Goal: Task Accomplishment & Management: Manage account settings

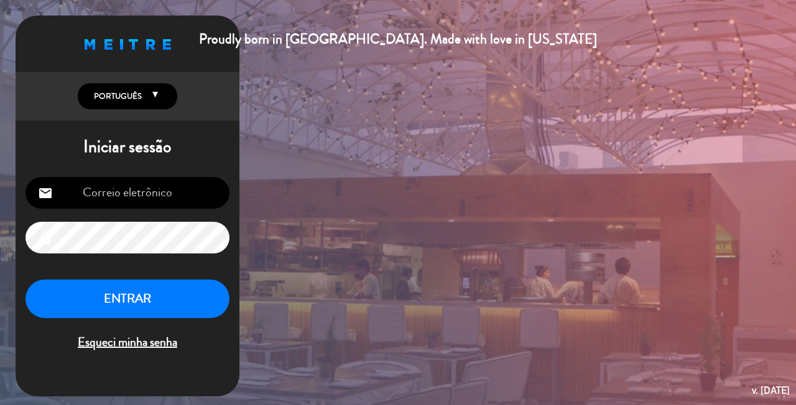
type input "[EMAIL_ADDRESS][DOMAIN_NAME]"
drag, startPoint x: 478, startPoint y: 334, endPoint x: 330, endPoint y: 355, distance: 148.9
click at [473, 334] on div "Proudly born in [GEOGRAPHIC_DATA]. Made with love in [US_STATE] English Español…" at bounding box center [398, 202] width 796 height 405
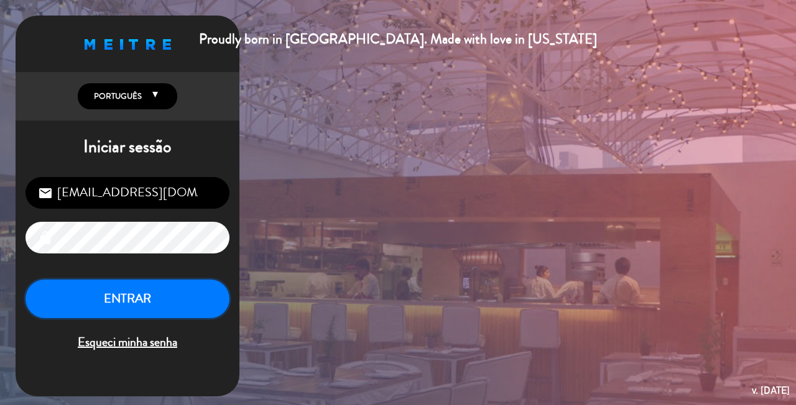
click at [155, 299] on button "ENTRAR" at bounding box center [127, 299] width 204 height 39
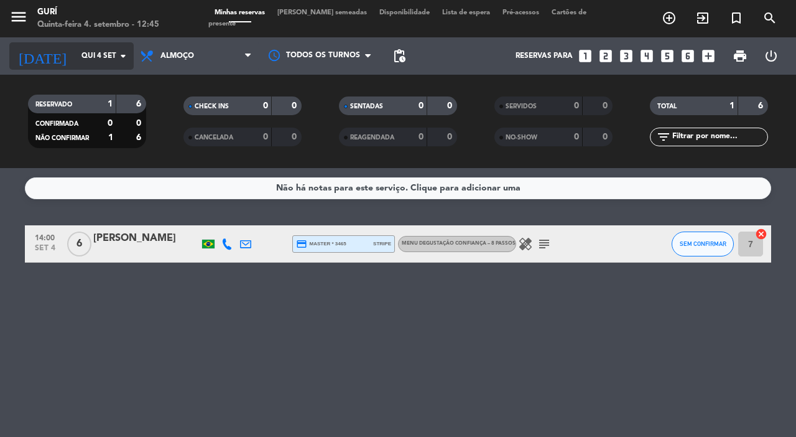
click at [75, 63] on input "Qui 4 set" at bounding box center [124, 55] width 99 height 21
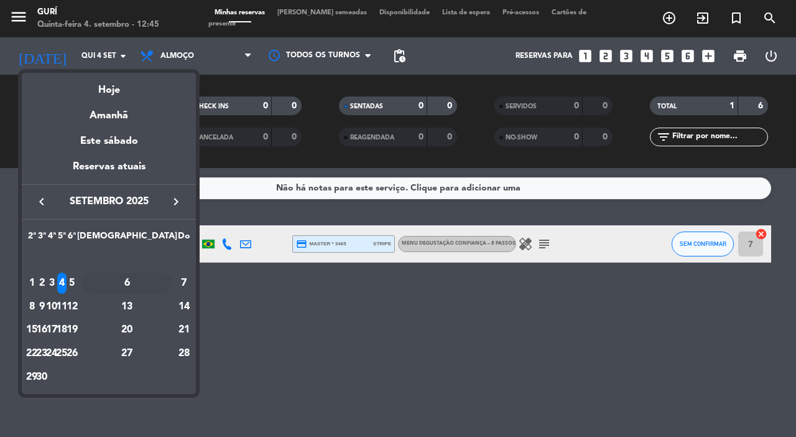
click at [160, 284] on div "6" at bounding box center [127, 282] width 90 height 21
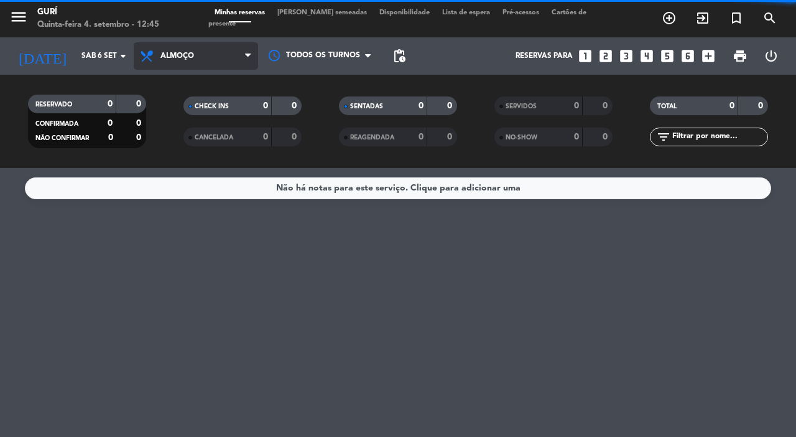
drag, startPoint x: 204, startPoint y: 47, endPoint x: 195, endPoint y: 68, distance: 22.5
click at [203, 51] on span "Almoço" at bounding box center [196, 55] width 124 height 27
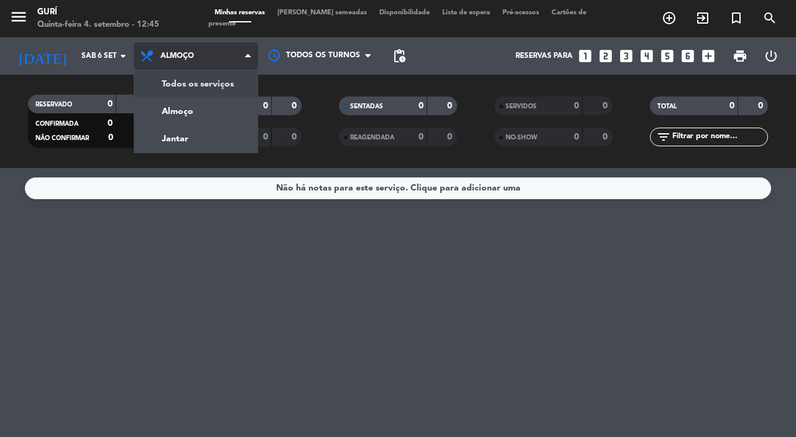
click at [190, 83] on div "menu Gurí Quinta-feira 4. setembro - 12:45 Minhas reservas Mesas semeadas Dispo…" at bounding box center [398, 84] width 796 height 168
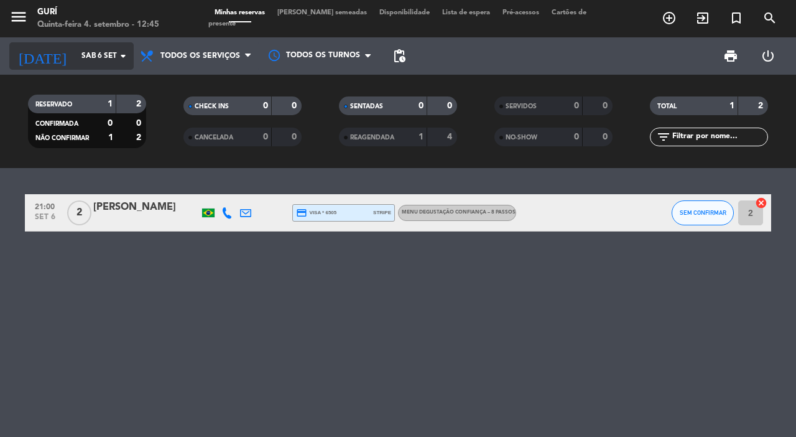
click at [116, 62] on icon "arrow_drop_down" at bounding box center [123, 56] width 15 height 15
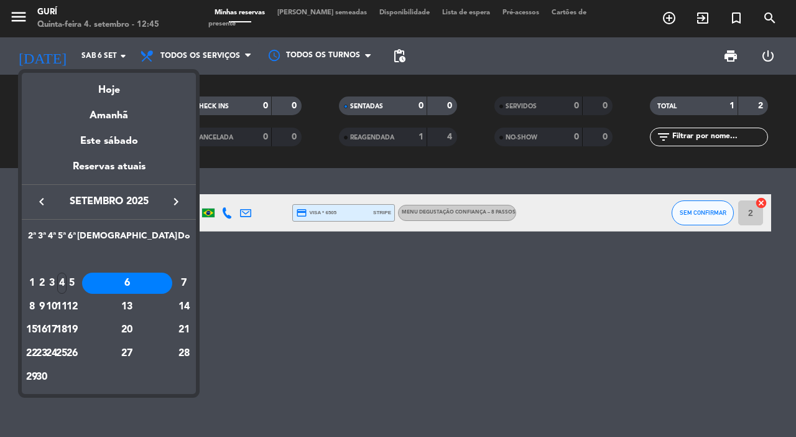
drag, startPoint x: 131, startPoint y: 282, endPoint x: 136, endPoint y: 272, distance: 10.9
click at [76, 281] on div "5" at bounding box center [71, 282] width 9 height 21
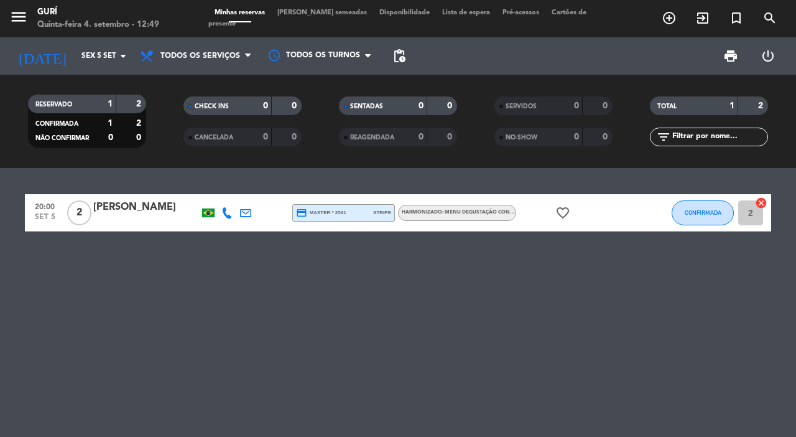
click at [0, 426] on div "20:00 [DATE] 2 [PERSON_NAME] credit_card master * 2561 stripe Harmonizado: MENU…" at bounding box center [398, 302] width 796 height 269
drag, startPoint x: 200, startPoint y: 83, endPoint x: 192, endPoint y: 24, distance: 59.1
click at [200, 83] on div "RESERVADO 1 2 CONFIRMADA 1 2 NÃO CONFIRMAR 0 0 CHECK INS 0 0 CANCELADA 0 0 SENT…" at bounding box center [398, 121] width 796 height 93
click at [132, 204] on div "[PERSON_NAME]" at bounding box center [146, 207] width 106 height 16
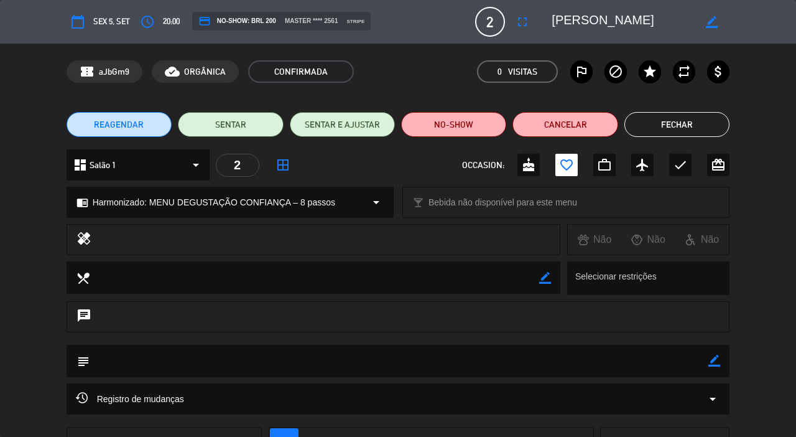
scroll to position [96, 0]
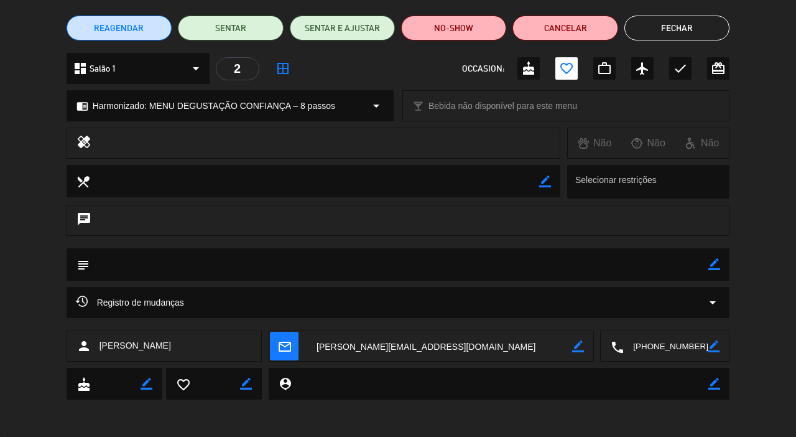
click at [677, 25] on button "Fechar" at bounding box center [676, 28] width 105 height 25
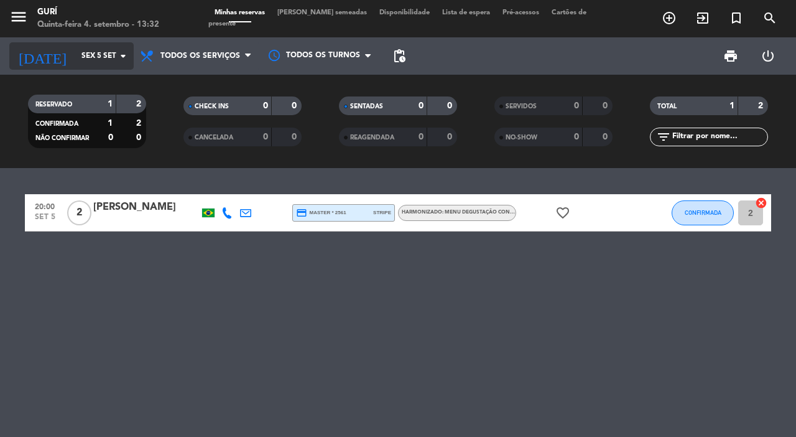
click at [88, 49] on input "Sex 5 set" at bounding box center [124, 55] width 99 height 21
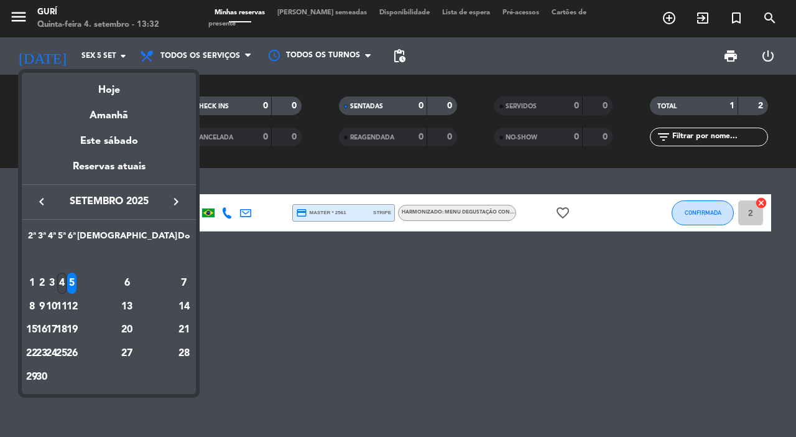
click at [67, 284] on div "4" at bounding box center [61, 282] width 9 height 21
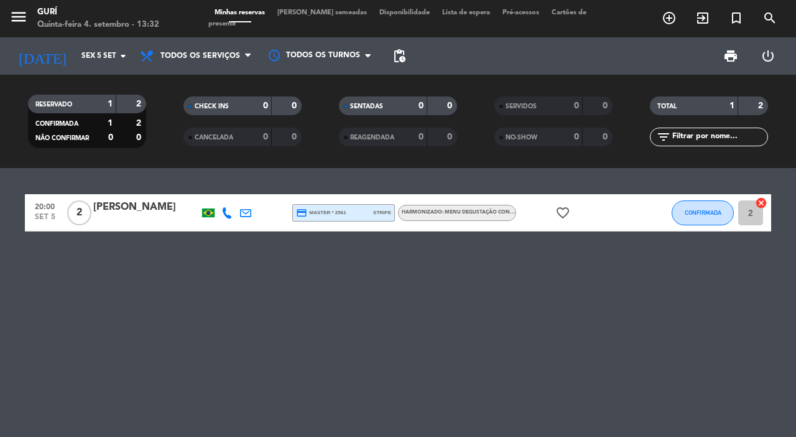
type input "Qui 4 set"
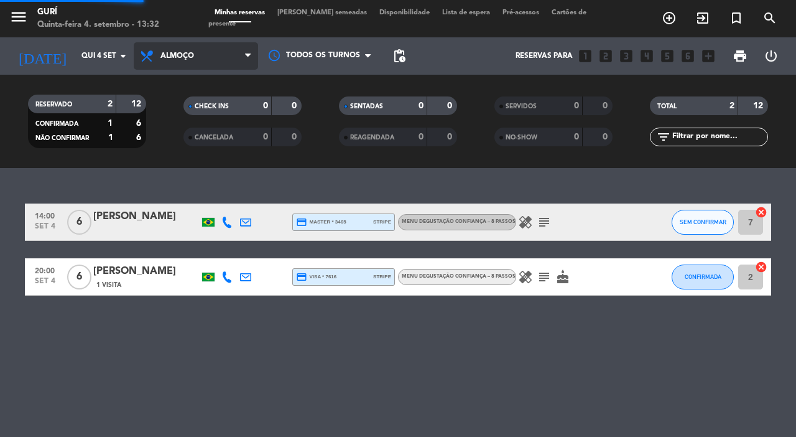
click at [167, 108] on div "menu Gurí Quinta-feira 4. setembro - 13:32 Minhas reservas Mesas semeadas Dispo…" at bounding box center [398, 84] width 796 height 168
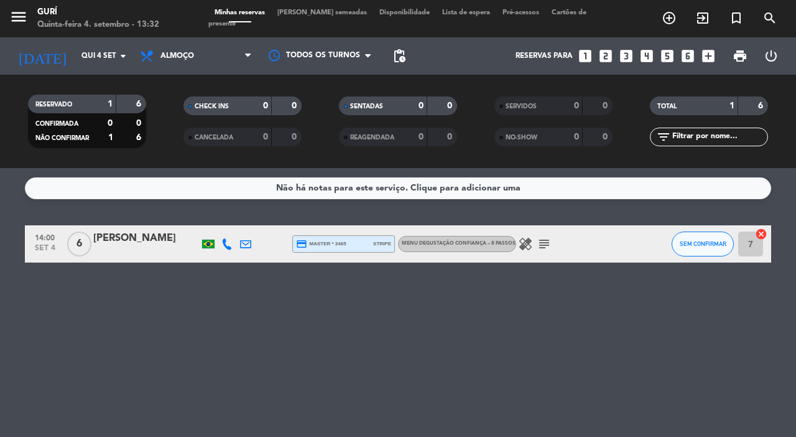
click at [130, 234] on div "[PERSON_NAME]" at bounding box center [146, 238] width 106 height 16
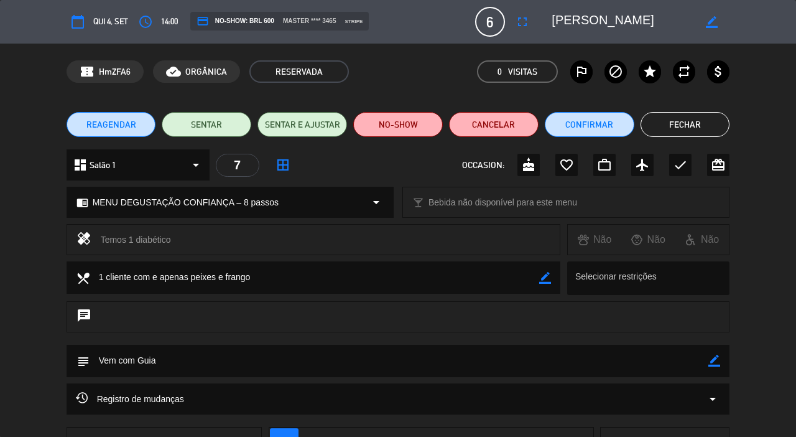
click at [539, 277] on icon "border_color" at bounding box center [545, 278] width 12 height 12
drag, startPoint x: 353, startPoint y: 278, endPoint x: 0, endPoint y: 317, distance: 354.7
click at [0, 297] on div "local_dining Selecionar restrições" at bounding box center [398, 281] width 796 height 40
click at [546, 279] on icon at bounding box center [545, 278] width 12 height 12
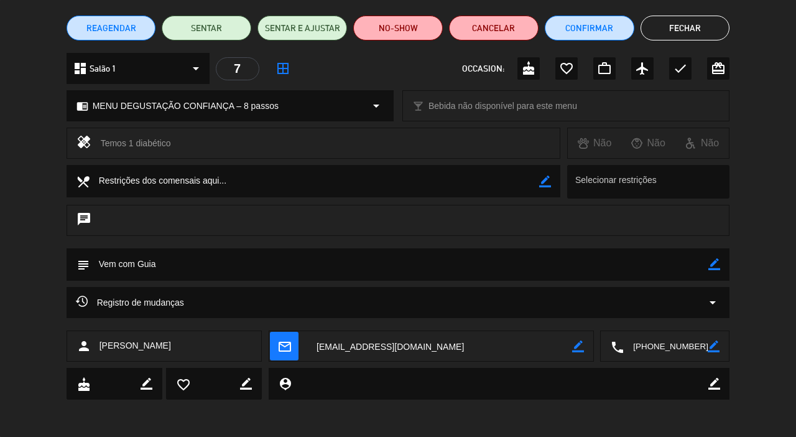
scroll to position [0, 0]
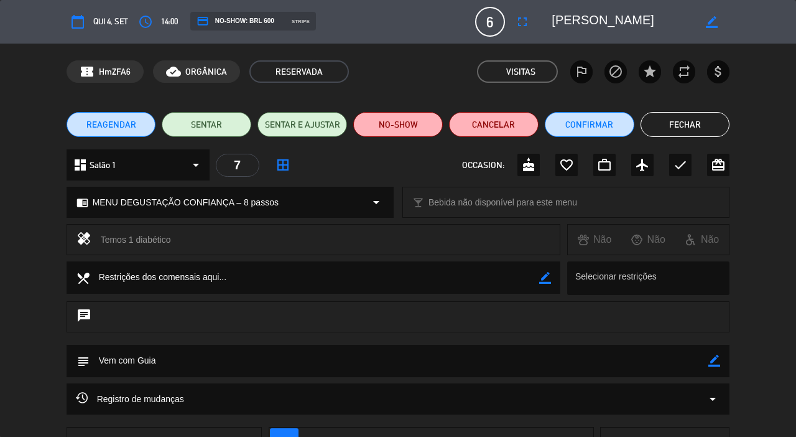
click at [701, 122] on button "Fechar" at bounding box center [686, 124] width 90 height 25
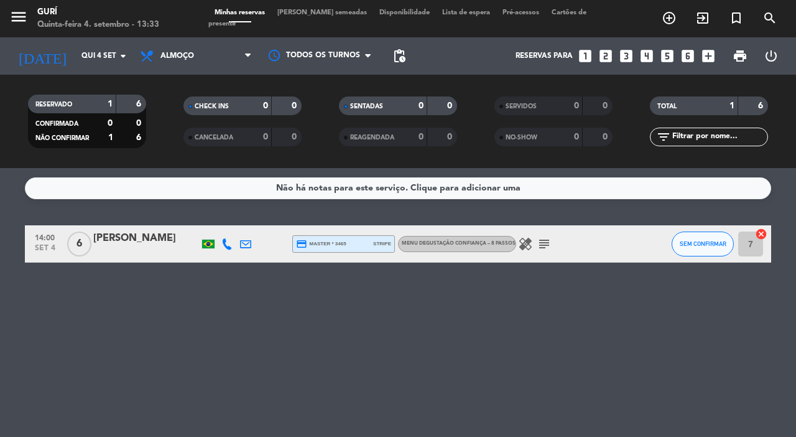
click at [543, 246] on icon "subject" at bounding box center [544, 243] width 15 height 15
click at [526, 246] on icon "healing" at bounding box center [525, 243] width 15 height 15
click at [505, 271] on div "Não há notas para este serviço. Clique para adicionar uma 14:00 [DATE] 6 [PERSO…" at bounding box center [398, 302] width 796 height 269
click at [116, 243] on div "[PERSON_NAME]" at bounding box center [146, 238] width 106 height 16
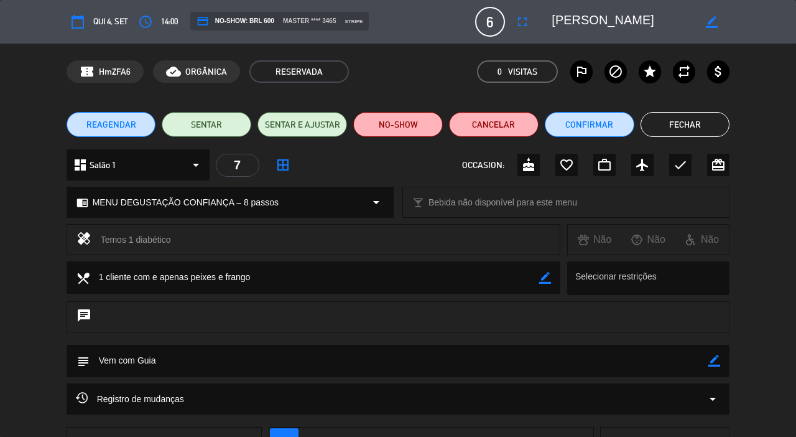
click at [664, 121] on button "Fechar" at bounding box center [686, 124] width 90 height 25
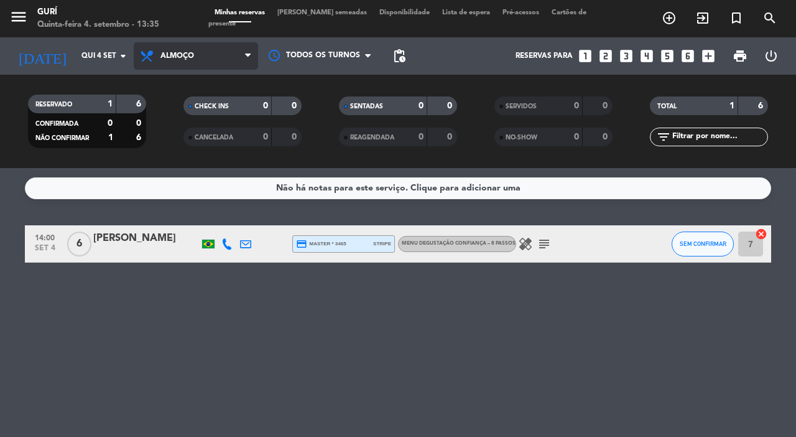
click at [172, 44] on span "Almoço" at bounding box center [196, 55] width 124 height 27
click at [161, 300] on div "Não há notas para este serviço. Clique para adicionar uma 14:00 [DATE] 6 [PERSO…" at bounding box center [398, 302] width 796 height 269
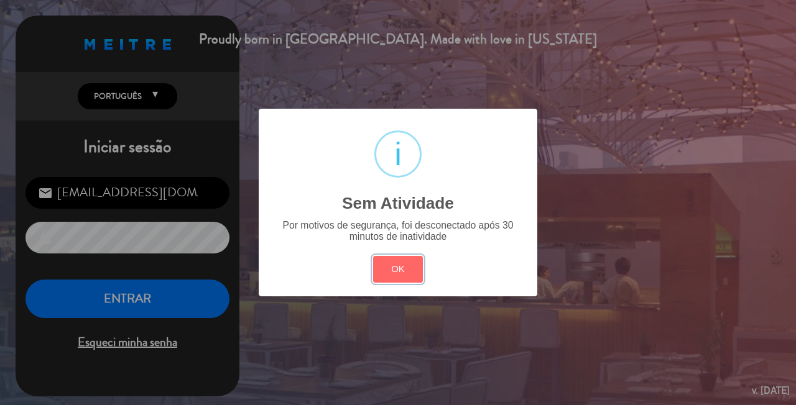
click at [373, 256] on button "OK" at bounding box center [398, 269] width 50 height 27
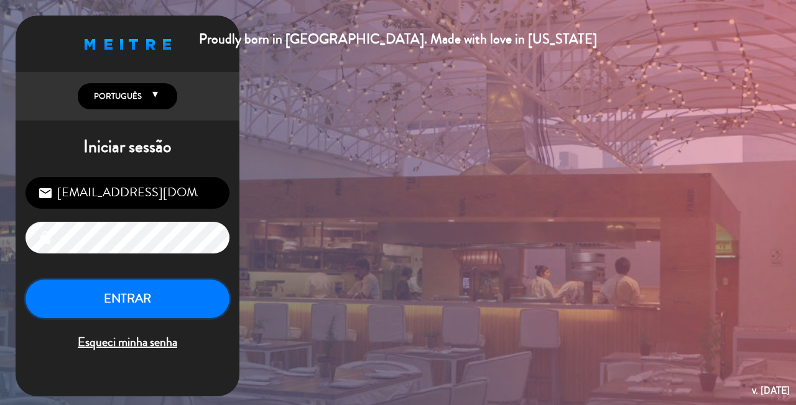
click at [74, 305] on button "ENTRAR" at bounding box center [127, 299] width 204 height 39
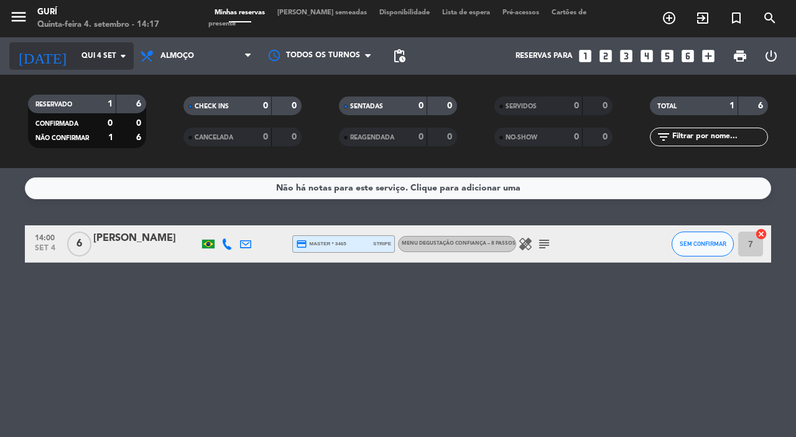
click at [90, 60] on input "Qui 4 set" at bounding box center [124, 55] width 99 height 21
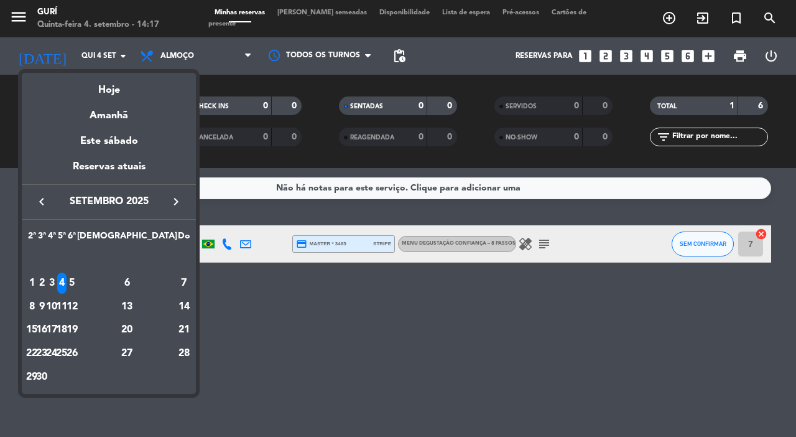
click at [154, 285] on div "6" at bounding box center [127, 282] width 90 height 21
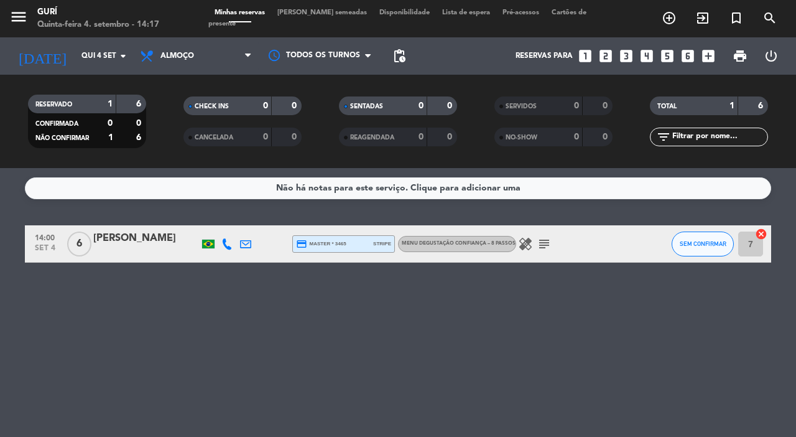
type input "Sáb 6 set"
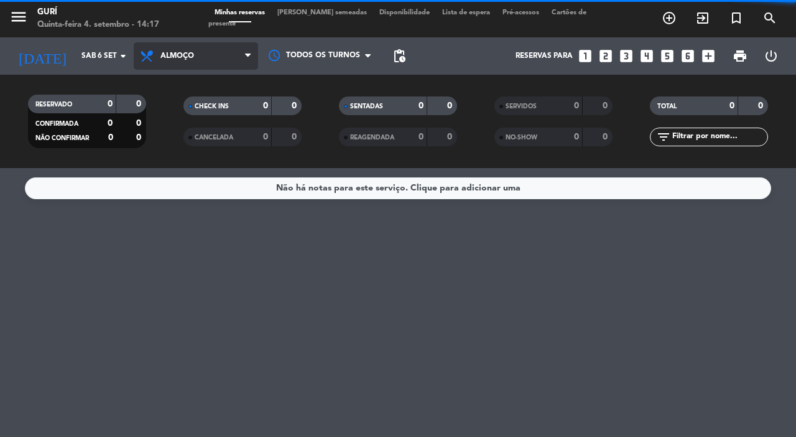
click at [167, 59] on span "Almoço" at bounding box center [177, 56] width 34 height 9
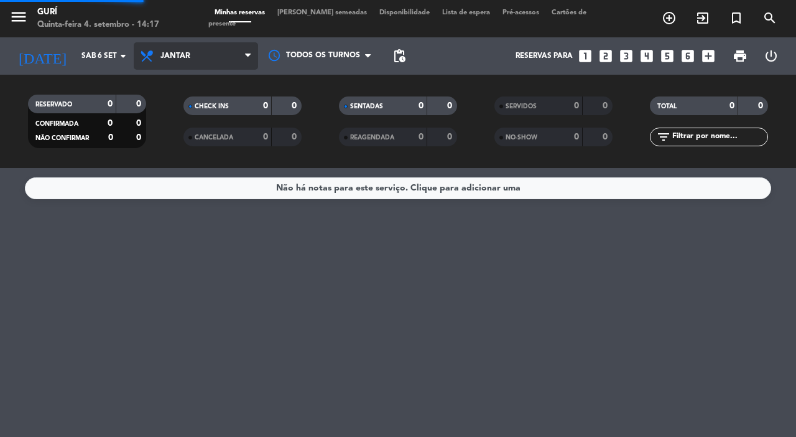
click at [178, 131] on div "menu Gurí Quinta-feira 4. setembro - 14:17 Minhas reservas Mesas semeadas Dispo…" at bounding box center [398, 84] width 796 height 168
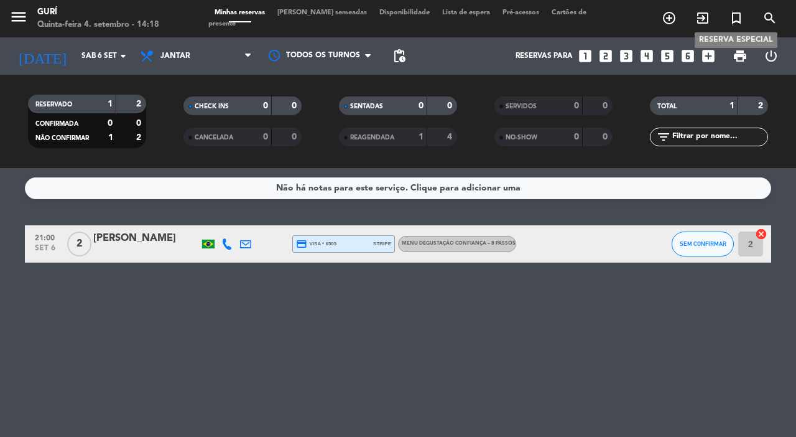
click at [733, 26] on span "turned_in_not" at bounding box center [737, 17] width 34 height 21
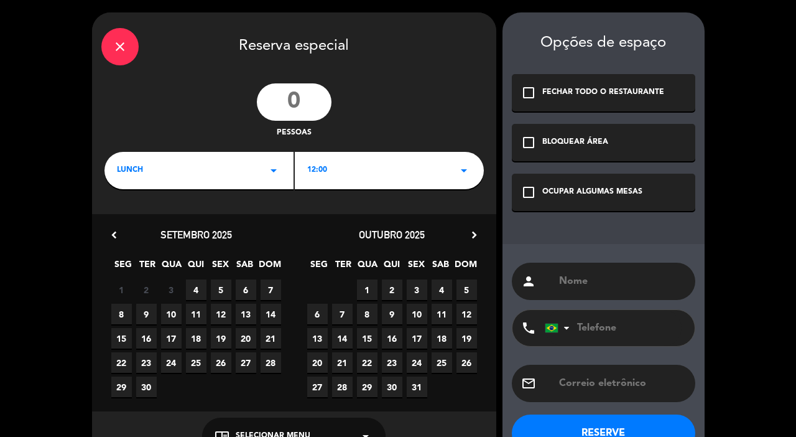
drag, startPoint x: 291, startPoint y: 105, endPoint x: 299, endPoint y: 133, distance: 29.1
click at [291, 109] on input "number" at bounding box center [294, 101] width 75 height 37
type input "14"
click at [213, 183] on div "LUNCH arrow_drop_down" at bounding box center [198, 170] width 189 height 37
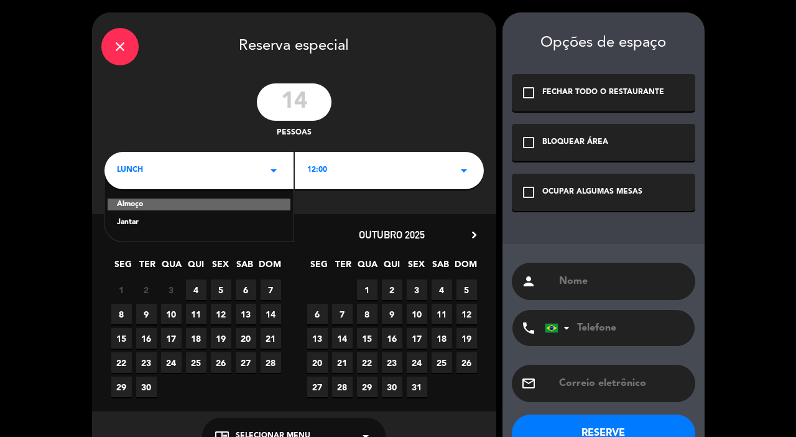
click at [182, 223] on div "Jantar" at bounding box center [199, 222] width 164 height 12
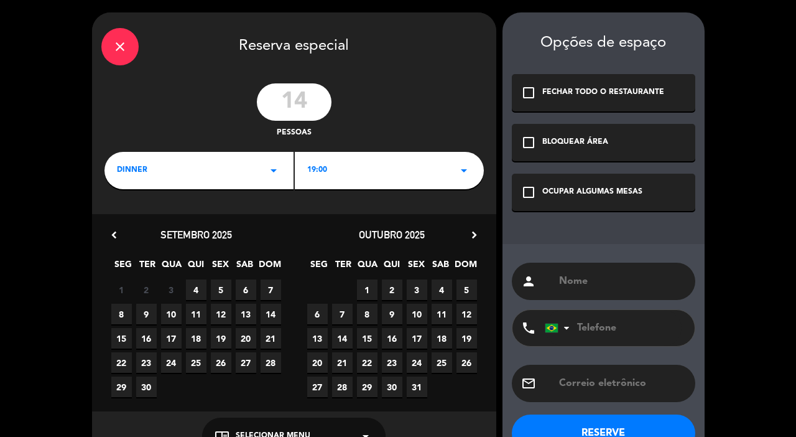
drag, startPoint x: 377, startPoint y: 172, endPoint x: 379, endPoint y: 183, distance: 10.7
click at [379, 180] on div "19:00 arrow_drop_down" at bounding box center [389, 170] width 189 height 37
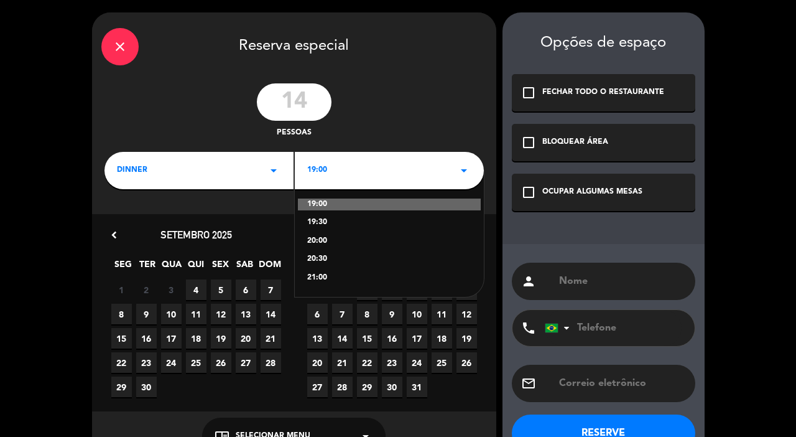
click at [326, 236] on div "20:00" at bounding box center [389, 241] width 164 height 12
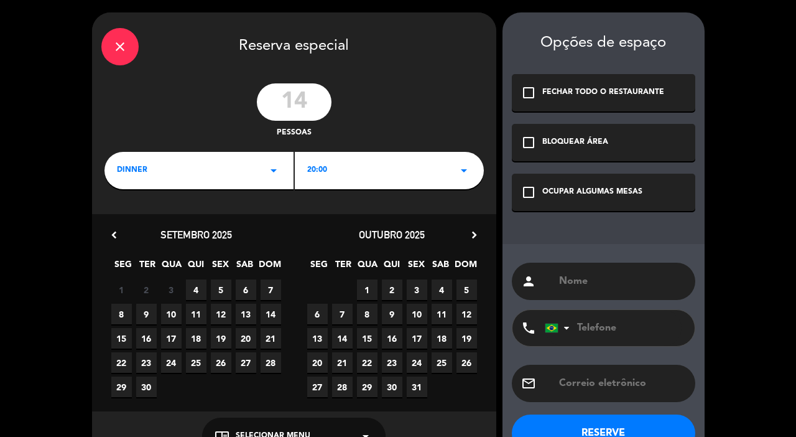
drag, startPoint x: 522, startPoint y: 195, endPoint x: 530, endPoint y: 206, distance: 14.7
click at [522, 194] on icon "check_box_outline_blank" at bounding box center [528, 192] width 15 height 15
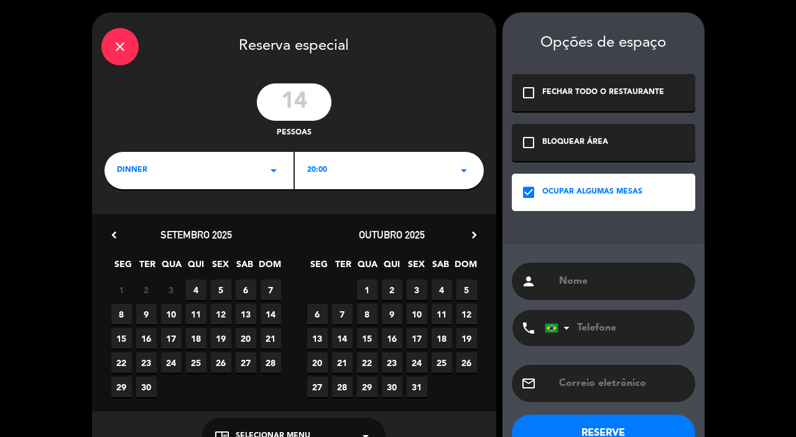
click at [600, 293] on div "person" at bounding box center [603, 280] width 183 height 37
click at [593, 283] on input "text" at bounding box center [622, 280] width 128 height 17
type input "[PERSON_NAME]"
click at [632, 325] on input "tel" at bounding box center [613, 328] width 137 height 36
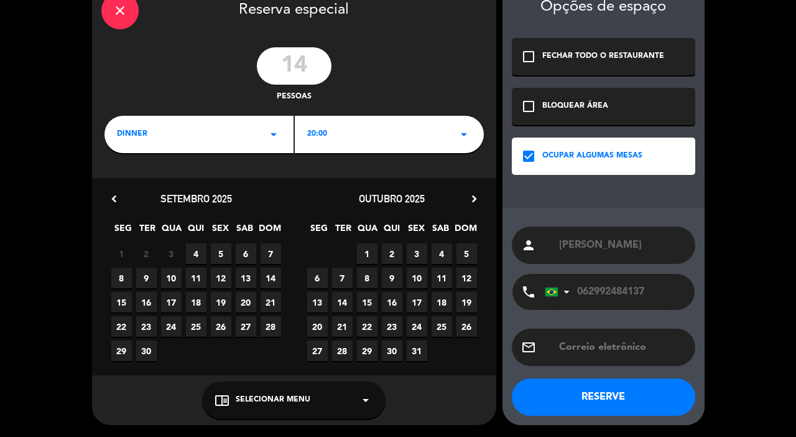
type input "062992484137"
click at [312, 400] on div "chrome_reader_mode Selecionar menu arrow_drop_down" at bounding box center [293, 399] width 183 height 37
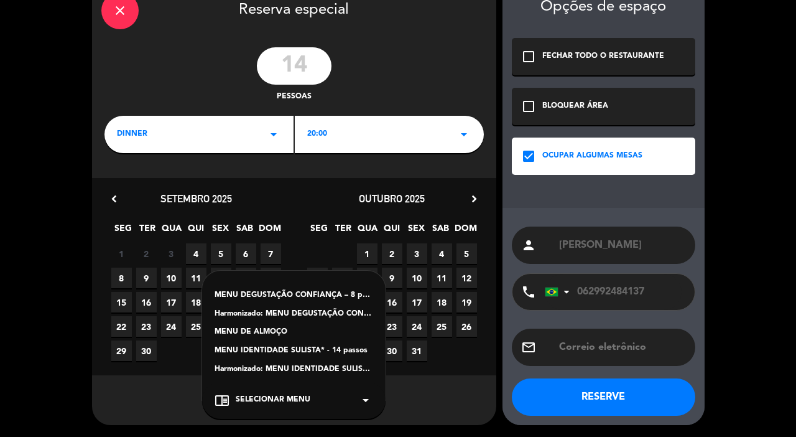
click at [295, 291] on div "MENU DEGUSTAÇÃO CONFIANÇA – 8 passos" at bounding box center [294, 295] width 159 height 12
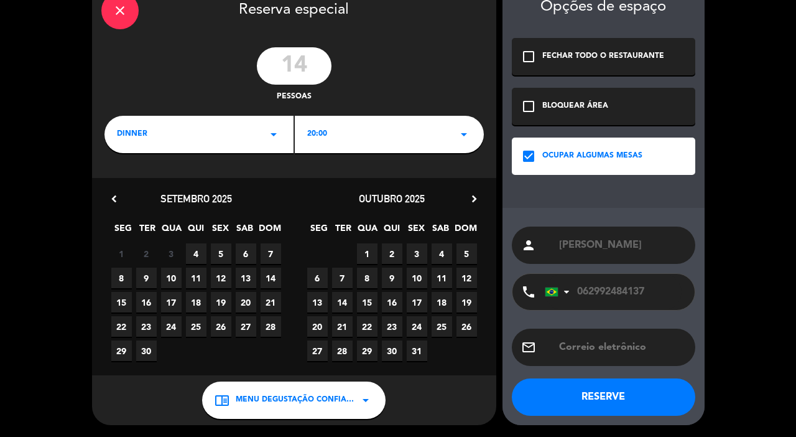
click at [568, 393] on button "RESERVE" at bounding box center [603, 396] width 183 height 37
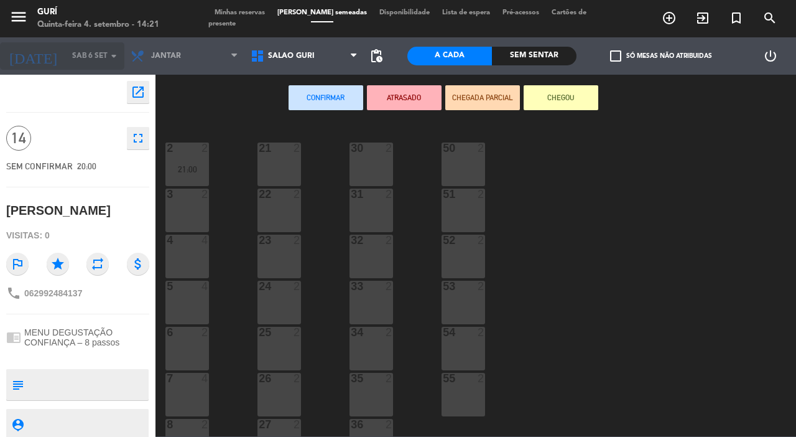
click at [66, 53] on input "Sáb 6 set" at bounding box center [115, 55] width 99 height 21
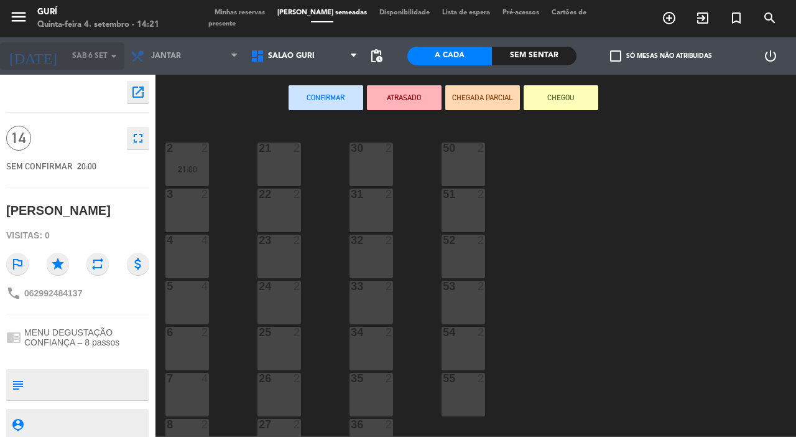
click at [66, 53] on input "Sáb 6 set" at bounding box center [115, 55] width 99 height 21
click at [22, 12] on icon "menu" at bounding box center [18, 16] width 19 height 19
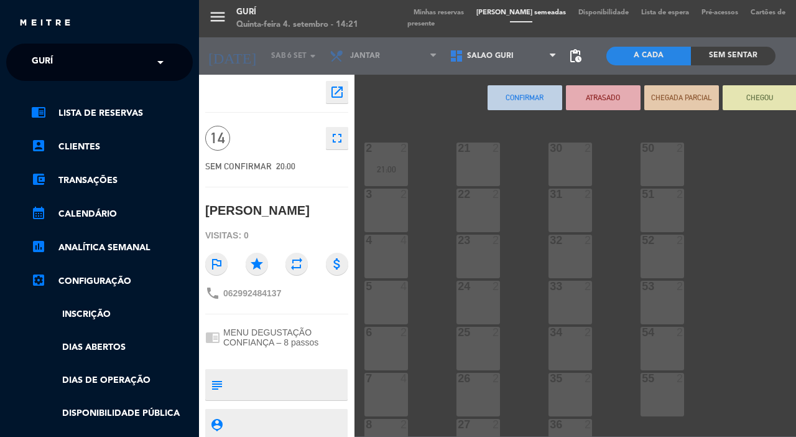
click at [447, 10] on div "menu Gurí Quinta-feira 4. setembro - 14:21 Minhas reservas Mesas semeadas Dispo…" at bounding box center [597, 218] width 796 height 437
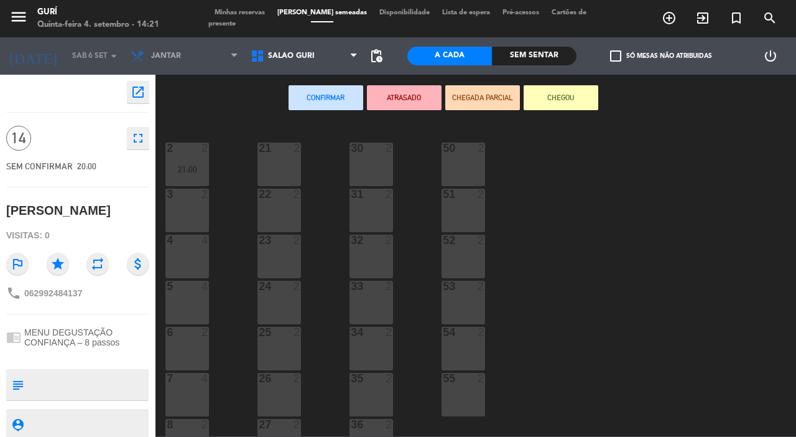
click at [224, 12] on span "Minhas reservas" at bounding box center [239, 12] width 63 height 7
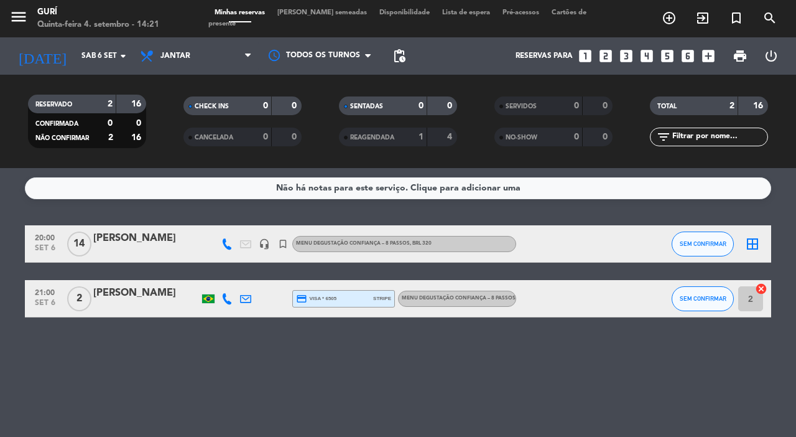
click at [110, 235] on div "[PERSON_NAME]" at bounding box center [146, 238] width 106 height 16
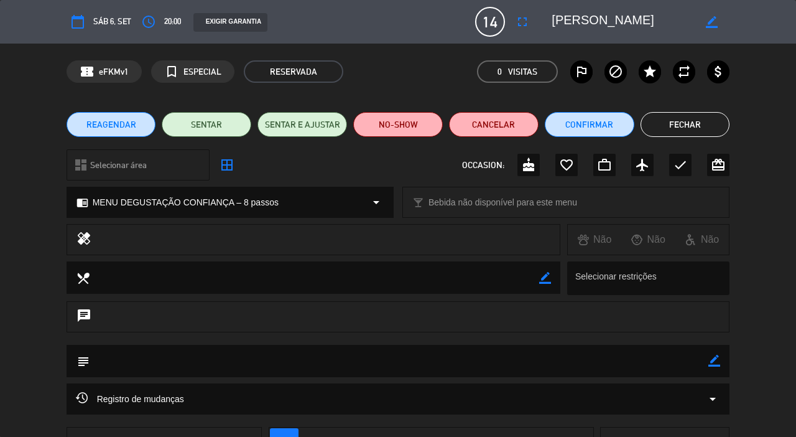
click at [109, 124] on span "REAGENDAR" at bounding box center [111, 124] width 50 height 13
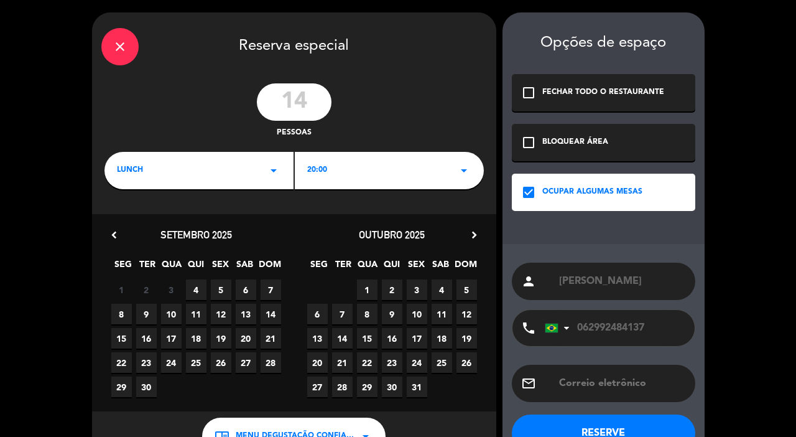
click at [247, 356] on span "27" at bounding box center [246, 362] width 21 height 21
click at [274, 174] on icon "arrow_drop_down" at bounding box center [273, 170] width 15 height 15
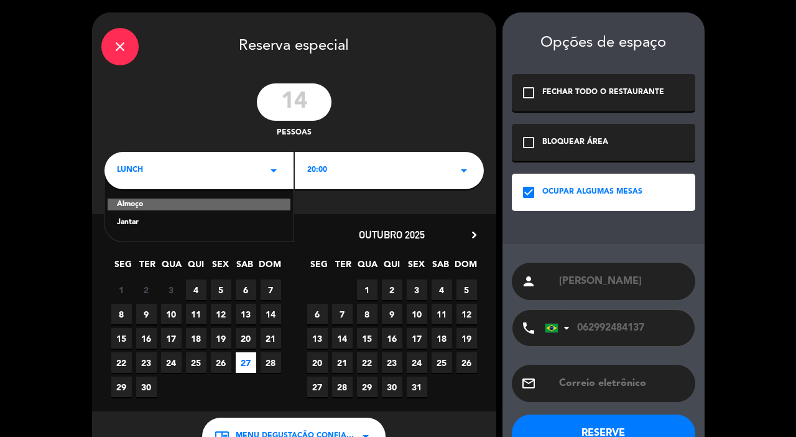
click at [147, 215] on div "Almoço Jantar" at bounding box center [198, 205] width 189 height 71
click at [136, 219] on div "Jantar" at bounding box center [199, 222] width 164 height 12
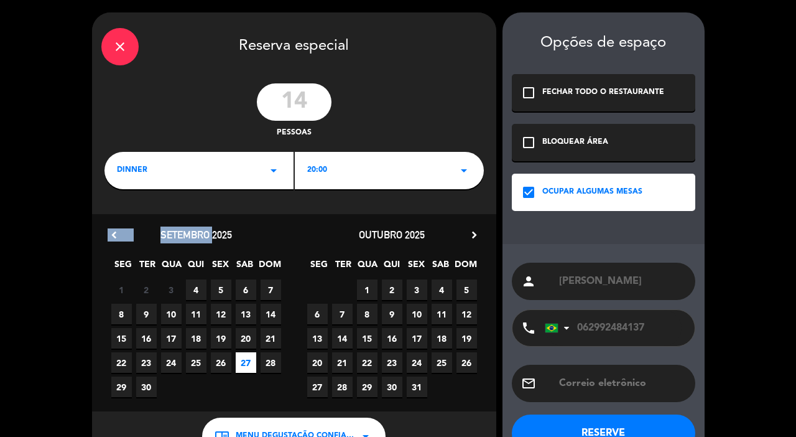
click at [136, 219] on div "chevron_left [DATE] SEG TER QUA QUI SEX SAB DOM 1 2 3 4 5 6 7 8 9 10 11 12 13 1…" at bounding box center [294, 312] width 404 height 197
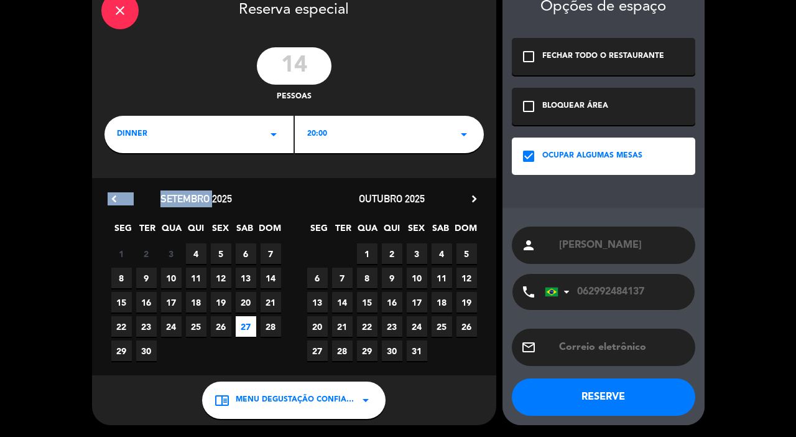
click at [612, 394] on button "RESERVE" at bounding box center [603, 396] width 183 height 37
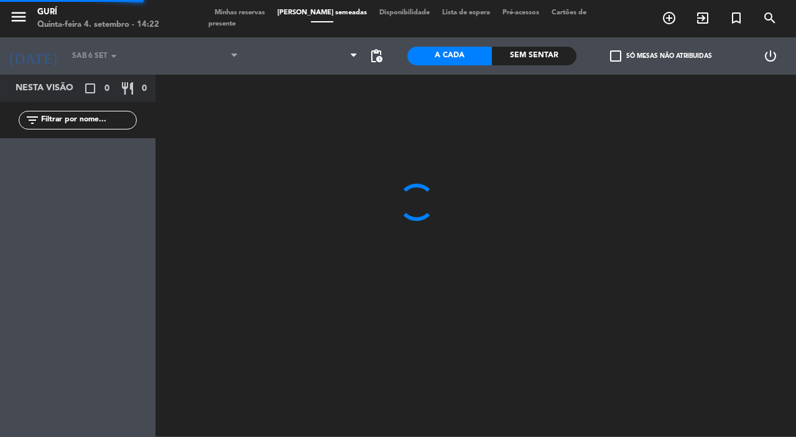
type input "Sáb 27 set"
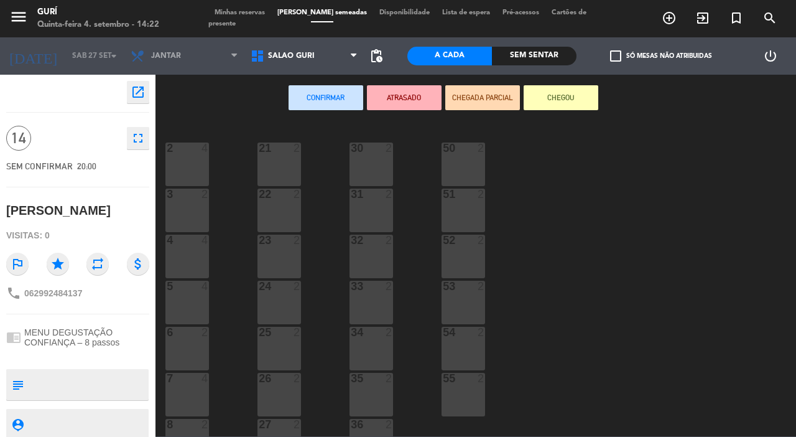
click at [221, 9] on span "Minhas reservas" at bounding box center [239, 12] width 63 height 7
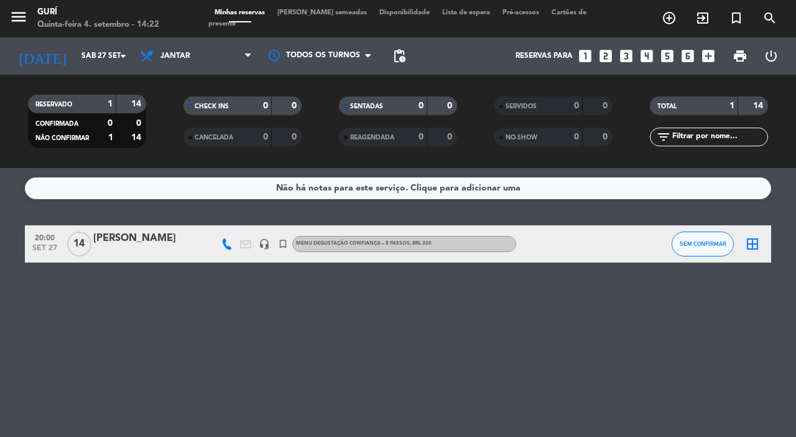
click at [128, 233] on div "[PERSON_NAME]" at bounding box center [146, 238] width 106 height 16
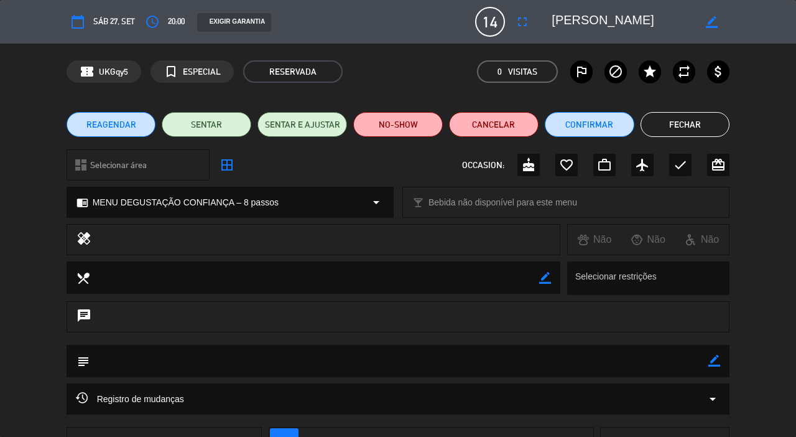
click at [548, 275] on icon "border_color" at bounding box center [545, 278] width 12 height 12
click at [455, 277] on textarea at bounding box center [315, 277] width 450 height 32
type textarea "C"
click at [433, 306] on div "chat" at bounding box center [399, 316] width 664 height 31
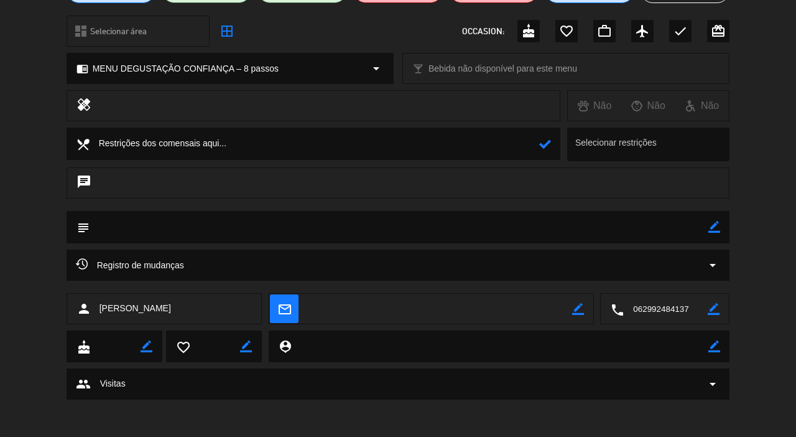
drag, startPoint x: 202, startPoint y: 234, endPoint x: 215, endPoint y: 221, distance: 18.5
click at [204, 231] on textarea at bounding box center [399, 227] width 619 height 32
click at [215, 221] on textarea at bounding box center [399, 227] width 619 height 32
click at [713, 228] on icon "border_color" at bounding box center [714, 227] width 12 height 12
click at [471, 231] on textarea at bounding box center [399, 227] width 619 height 32
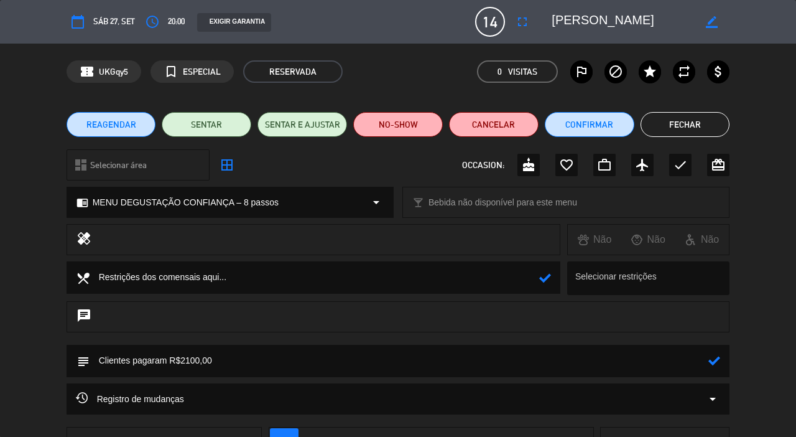
scroll to position [124, 0]
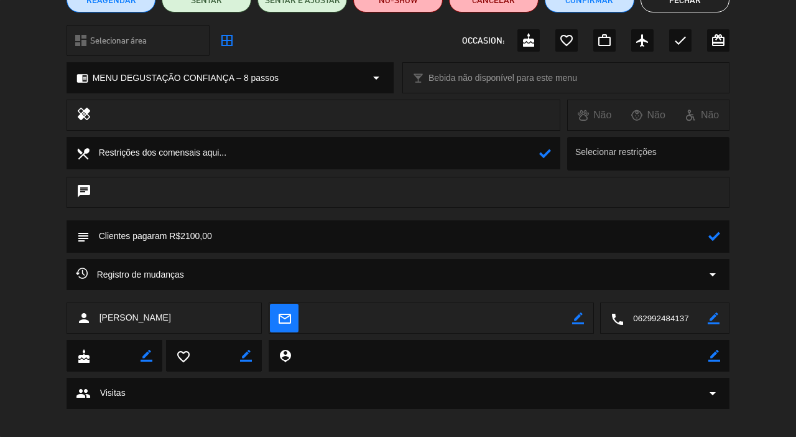
type textarea "Clientes pagaram R$2100,00"
click at [712, 234] on icon at bounding box center [714, 236] width 12 height 12
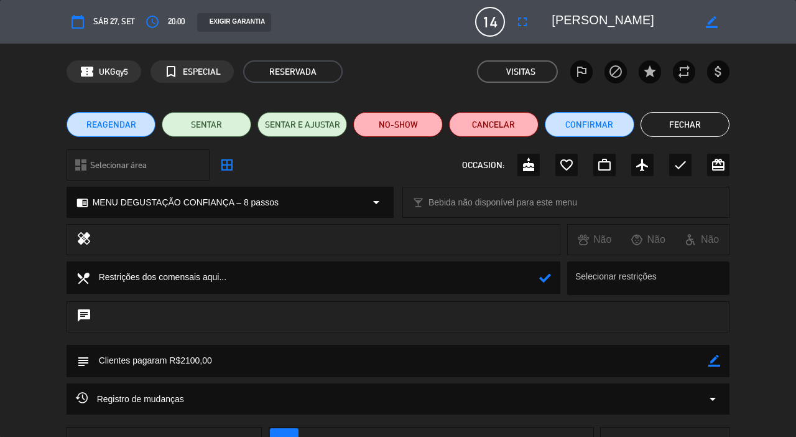
click at [675, 131] on button "Fechar" at bounding box center [686, 124] width 90 height 25
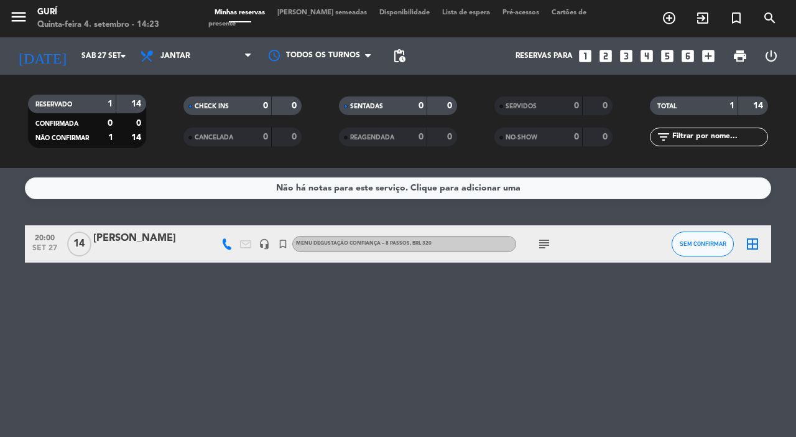
click at [539, 244] on icon "subject" at bounding box center [544, 243] width 15 height 15
click at [631, 221] on div "Não há notas para este serviço. Clique para adicionar uma 20:00 [DATE] Luanda […" at bounding box center [398, 302] width 796 height 269
click at [75, 60] on input "Sáb 27 set" at bounding box center [124, 55] width 99 height 21
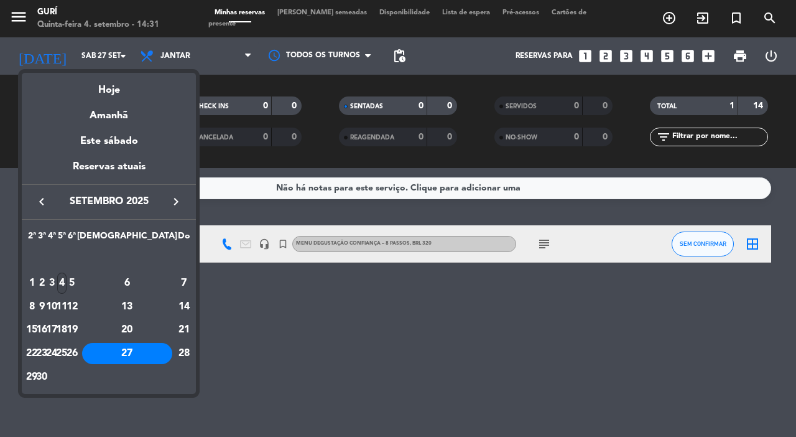
click at [67, 279] on div "4" at bounding box center [61, 282] width 9 height 21
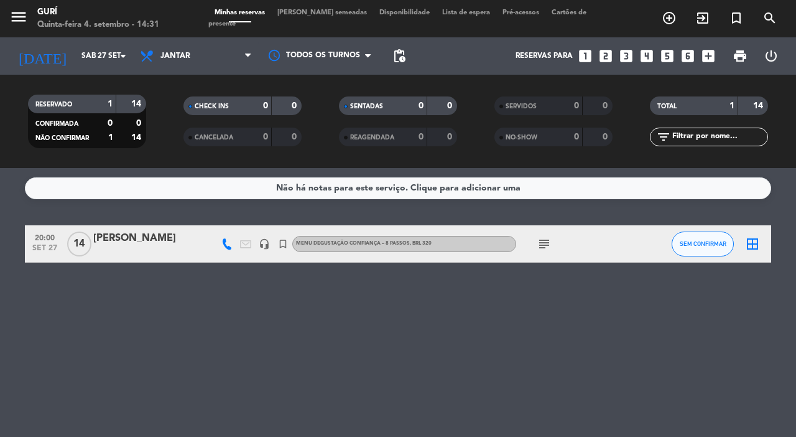
type input "Qui 4 set"
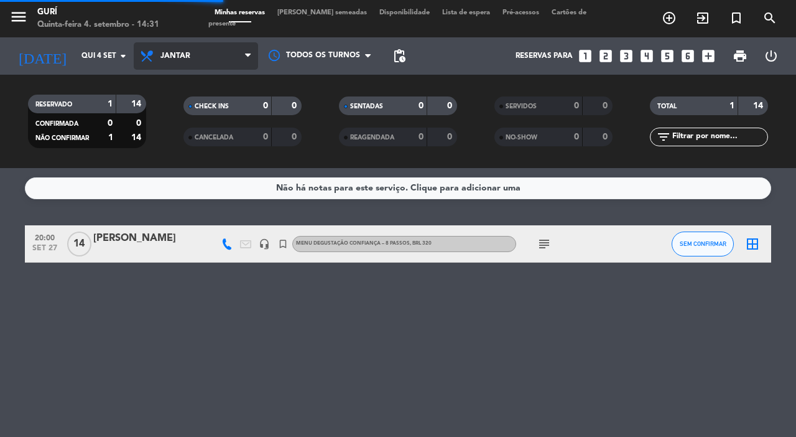
click at [205, 54] on span "Jantar" at bounding box center [196, 55] width 124 height 27
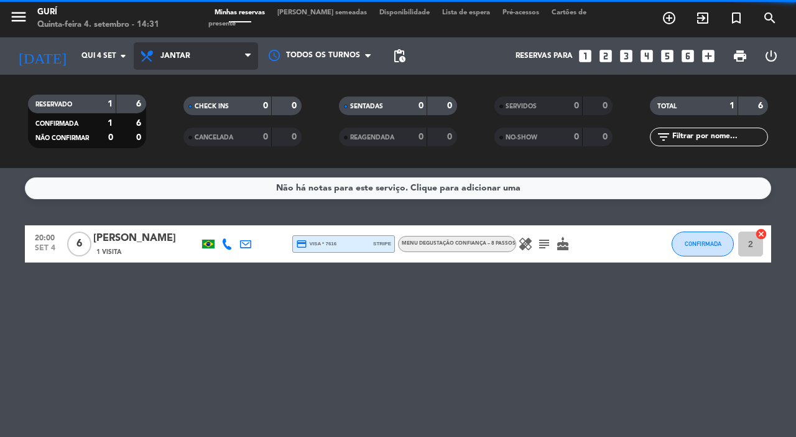
click at [195, 60] on span "Jantar" at bounding box center [196, 55] width 124 height 27
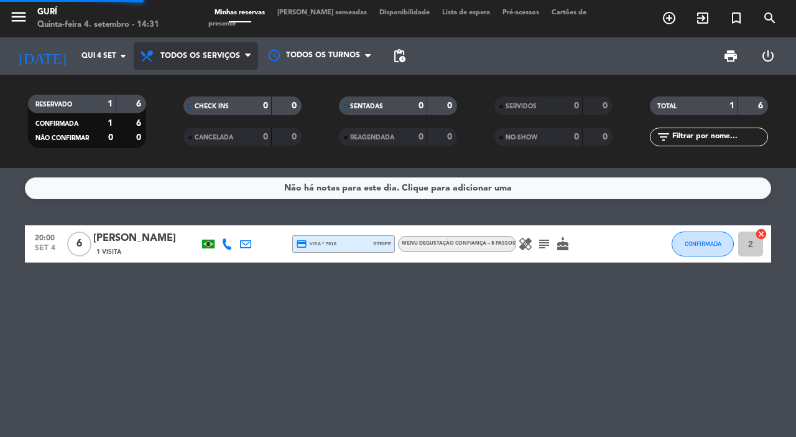
click at [193, 79] on div "menu Gurí Quinta-feira 4. setembro - 14:31 Minhas reservas Mesas semeadas Dispo…" at bounding box center [398, 84] width 796 height 168
